Goal: Task Accomplishment & Management: Manage account settings

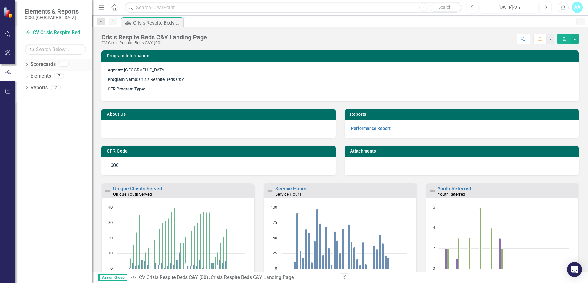
click at [38, 67] on link "Scorecards" at bounding box center [42, 64] width 25 height 7
click at [33, 63] on link "Scorecards" at bounding box center [42, 64] width 25 height 7
click at [64, 62] on div "1" at bounding box center [64, 64] width 10 height 5
click at [236, 77] on p "Program Name : Crisis Respite Beds C&Y" at bounding box center [340, 80] width 465 height 10
click at [351, 73] on p "Agency : [GEOGRAPHIC_DATA]" at bounding box center [340, 70] width 465 height 8
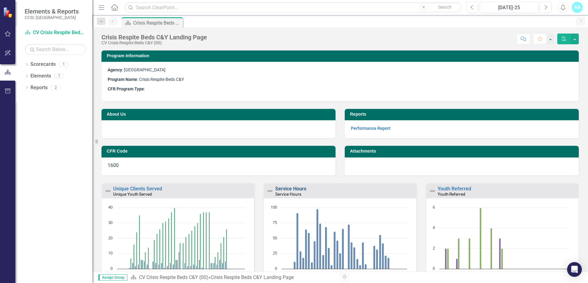
click at [293, 186] on link "Service Hours" at bounding box center [290, 189] width 31 height 6
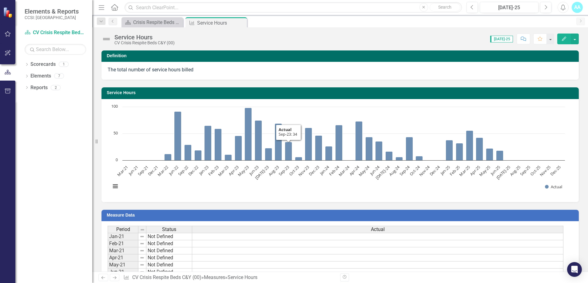
scroll to position [401, 0]
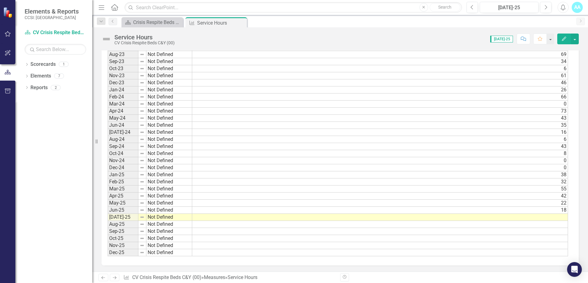
click at [519, 217] on td at bounding box center [380, 217] width 376 height 7
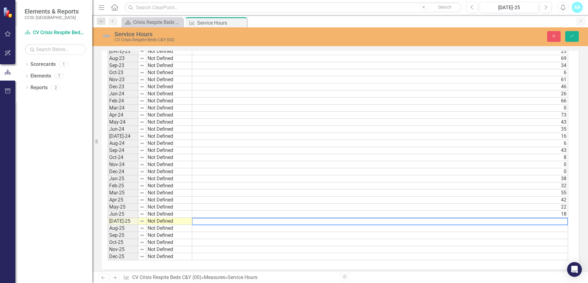
scroll to position [405, 0]
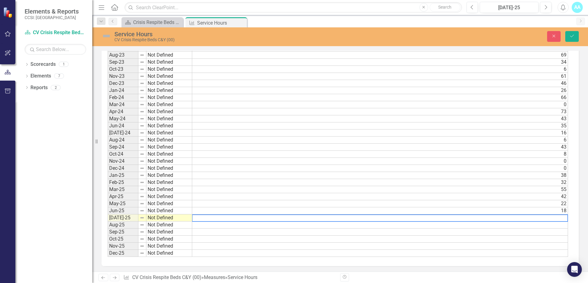
click at [526, 217] on textarea at bounding box center [380, 217] width 376 height 7
click at [108, 172] on div "Period Status Actual Jan-21 Not Defined Feb-21 Not Defined Mar-21 Not Defined A…" at bounding box center [108, 41] width 0 height 432
type textarea "37.78"
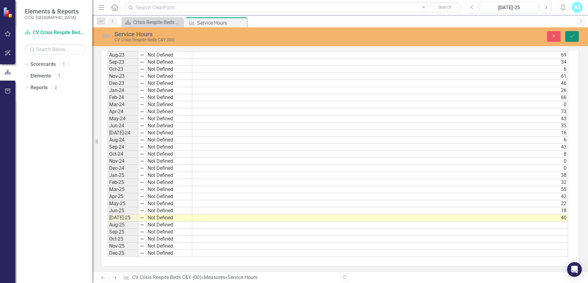
click at [573, 39] on button "Save" at bounding box center [572, 36] width 14 height 11
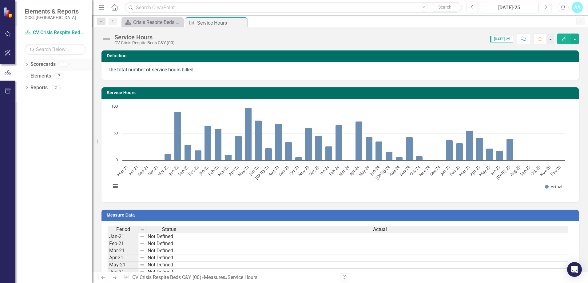
click at [42, 64] on link "Scorecards" at bounding box center [42, 64] width 25 height 7
click at [58, 31] on link "Scorecard CV Crisis Respite Beds C&Y (00)" at bounding box center [56, 32] width 62 height 7
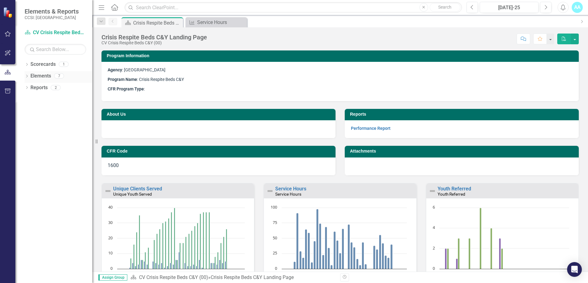
click at [26, 76] on icon "Dropdown" at bounding box center [27, 76] width 4 height 3
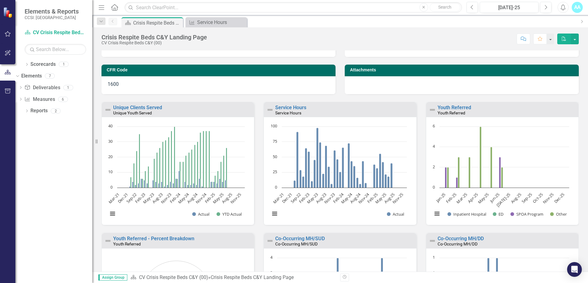
scroll to position [92, 0]
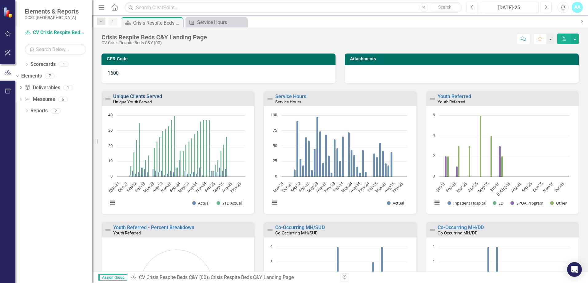
click at [135, 94] on link "Unique Clients Served" at bounding box center [137, 97] width 49 height 6
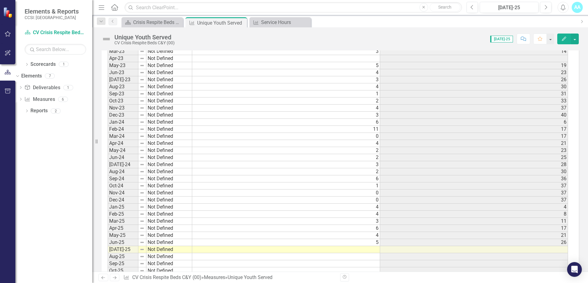
scroll to position [400, 0]
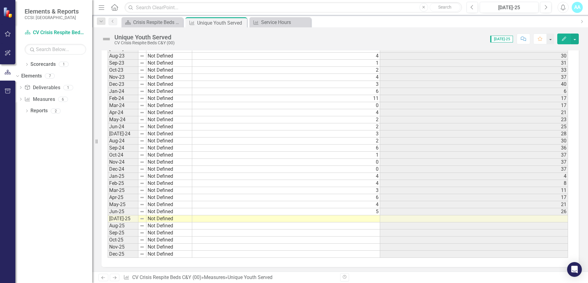
click at [356, 219] on td at bounding box center [286, 218] width 188 height 7
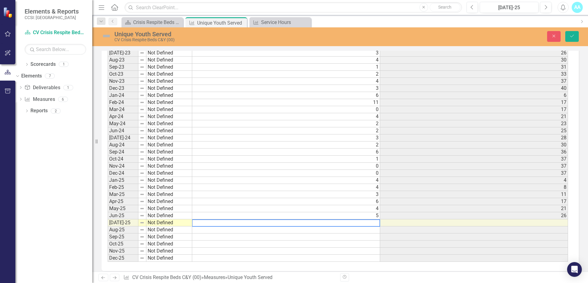
scroll to position [403, 0]
type textarea "4"
click at [108, 237] on div "Period Status Actual YTD Actual Jan-21 Not Defined Feb-21 Not Defined Mar-21 No…" at bounding box center [108, 43] width 0 height 432
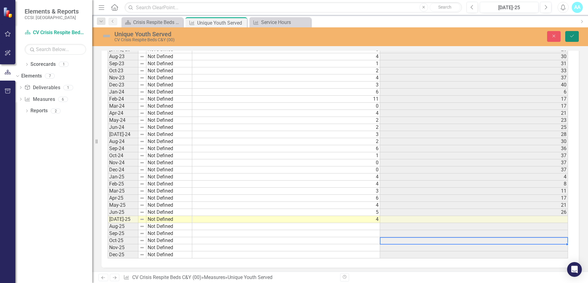
click at [576, 37] on button "Save" at bounding box center [572, 36] width 14 height 11
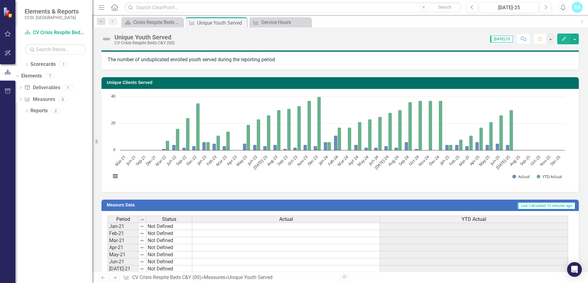
scroll to position [0, 0]
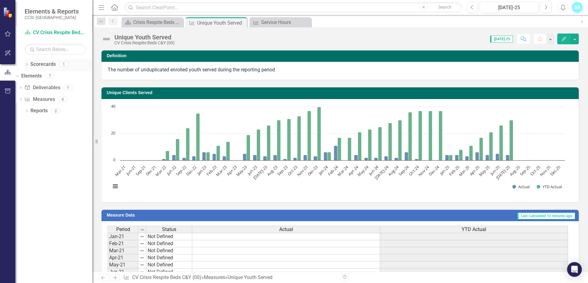
click at [35, 65] on link "Scorecards" at bounding box center [42, 64] width 25 height 7
click at [27, 65] on icon "Dropdown" at bounding box center [27, 64] width 4 height 3
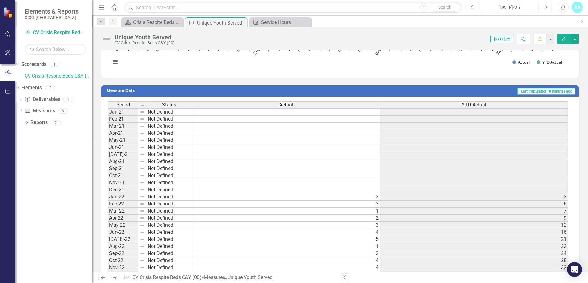
scroll to position [94, 0]
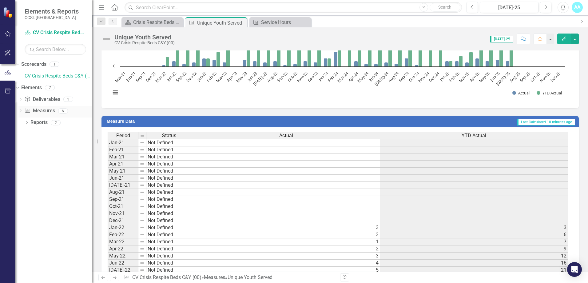
click at [53, 110] on link "Measure Measures" at bounding box center [39, 110] width 30 height 7
click at [53, 113] on link "Measure Measures" at bounding box center [39, 110] width 30 height 7
drag, startPoint x: 54, startPoint y: 34, endPoint x: 91, endPoint y: 37, distance: 37.3
click at [54, 34] on link "Scorecard CV Crisis Respite Beds C&Y (00)" at bounding box center [56, 32] width 62 height 7
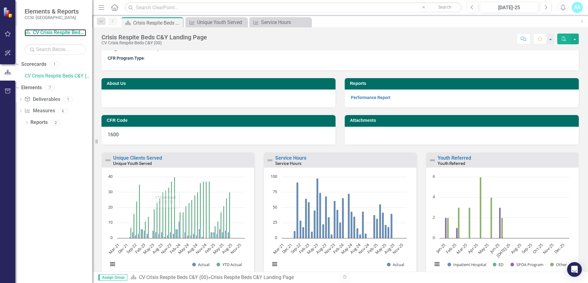
scroll to position [0, 0]
click at [457, 157] on link "Youth Referred" at bounding box center [455, 158] width 34 height 6
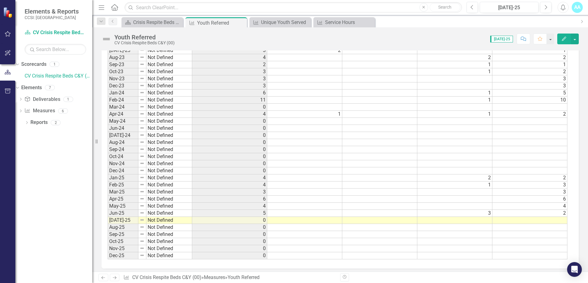
scroll to position [524, 0]
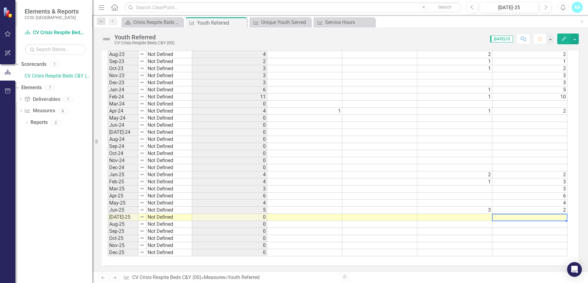
click at [560, 214] on td at bounding box center [529, 217] width 75 height 7
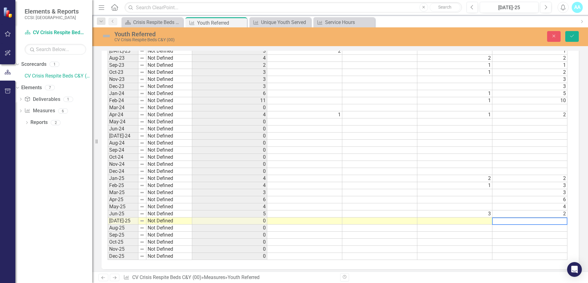
scroll to position [527, 0]
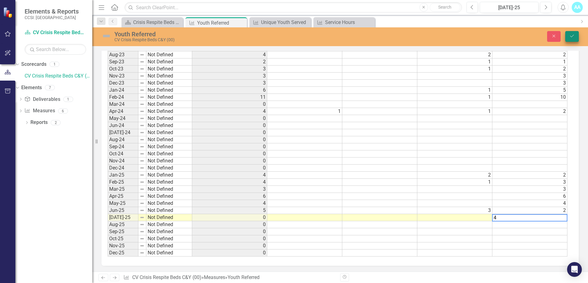
type textarea "4"
click at [570, 40] on button "Save" at bounding box center [572, 36] width 14 height 11
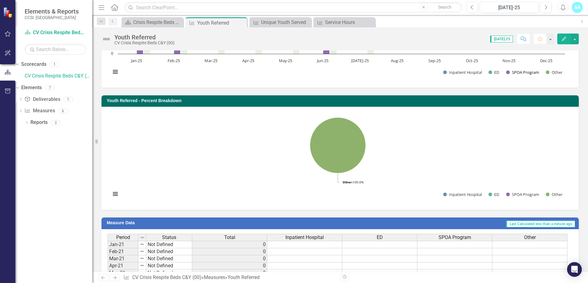
scroll to position [124, 0]
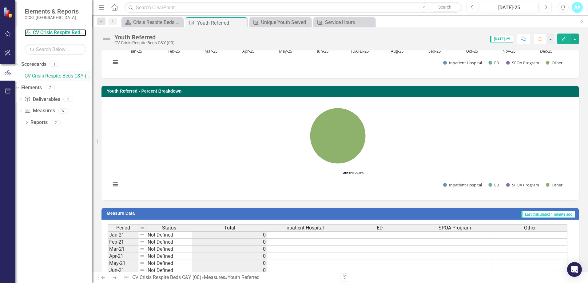
drag, startPoint x: 42, startPoint y: 35, endPoint x: 60, endPoint y: 77, distance: 45.0
click at [42, 35] on link "Scorecard CV Crisis Respite Beds C&Y (00)" at bounding box center [56, 32] width 62 height 7
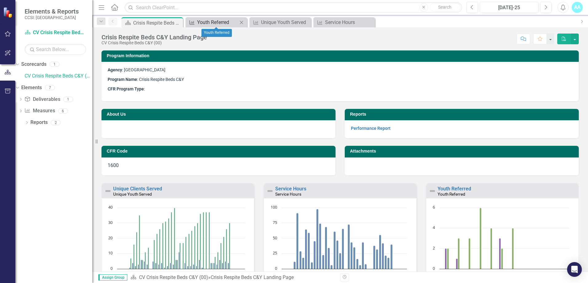
click at [210, 19] on div "Youth Referred" at bounding box center [217, 22] width 41 height 8
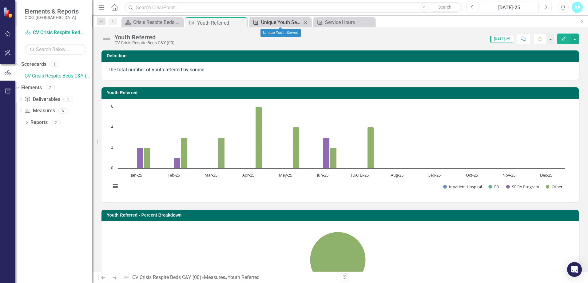
click at [277, 22] on div "Unique Youth Served" at bounding box center [281, 22] width 41 height 8
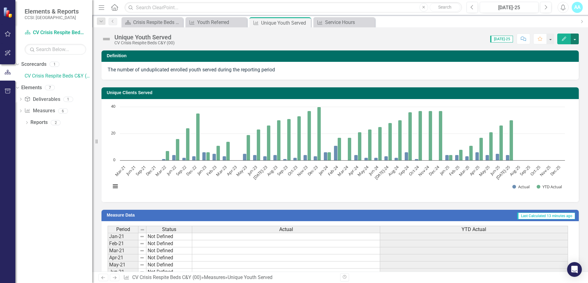
click at [574, 40] on button "button" at bounding box center [575, 39] width 8 height 11
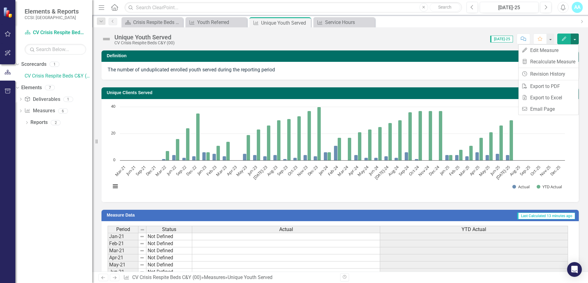
click at [574, 40] on button "button" at bounding box center [575, 39] width 8 height 11
